Goal: Use online tool/utility: Utilize a website feature to perform a specific function

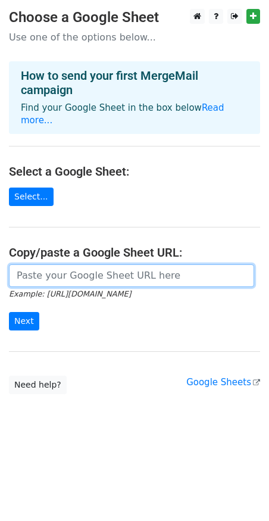
click at [33, 267] on input "url" at bounding box center [131, 275] width 245 height 23
paste input "[URL][DOMAIN_NAME]"
type input "[URL][DOMAIN_NAME]"
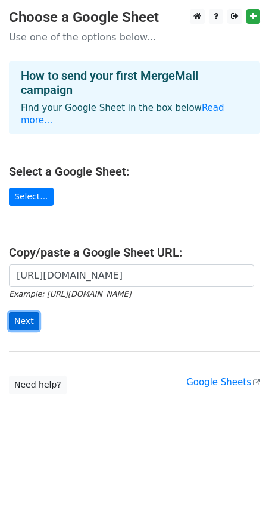
click at [11, 320] on input "Next" at bounding box center [24, 321] width 30 height 18
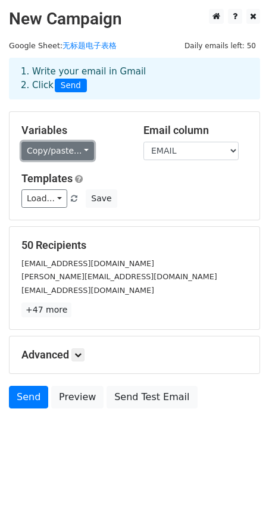
click at [77, 147] on link "Copy/paste..." at bounding box center [57, 151] width 73 height 18
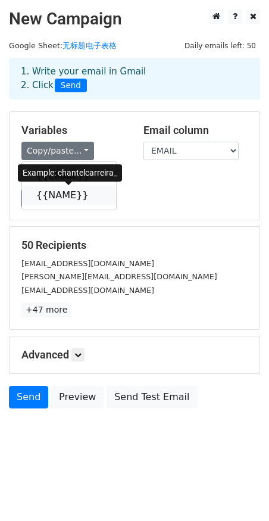
click at [51, 201] on link "{{NAME}}" at bounding box center [69, 195] width 94 height 19
